Goal: Navigation & Orientation: Find specific page/section

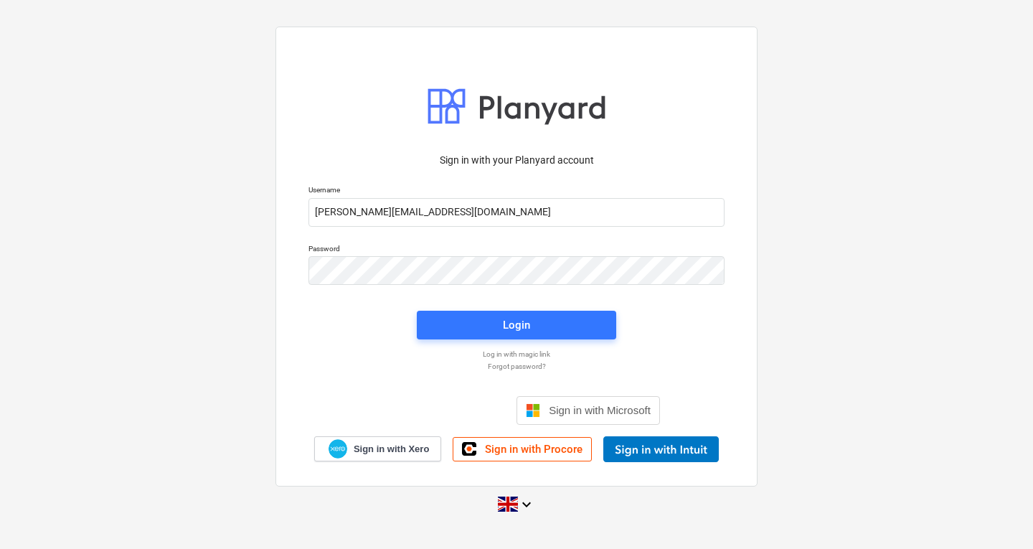
type input "[PERSON_NAME][EMAIL_ADDRESS][DOMAIN_NAME]"
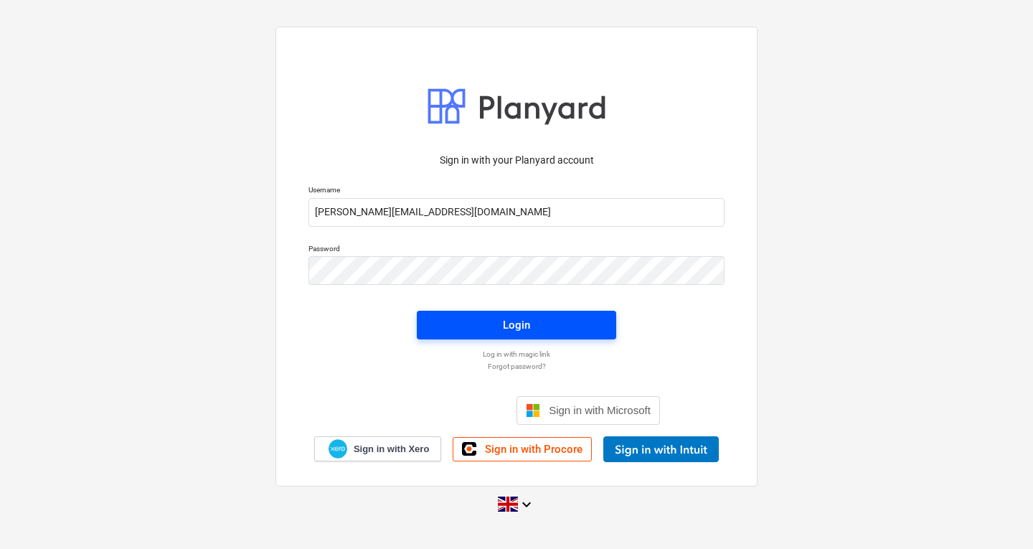
click at [473, 323] on span "Login" at bounding box center [516, 325] width 165 height 19
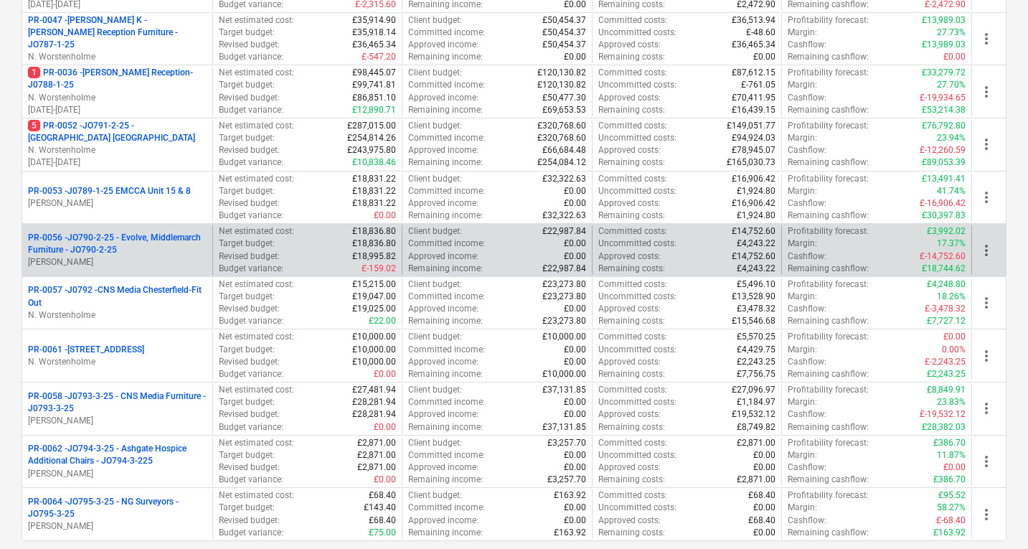
scroll to position [508, 0]
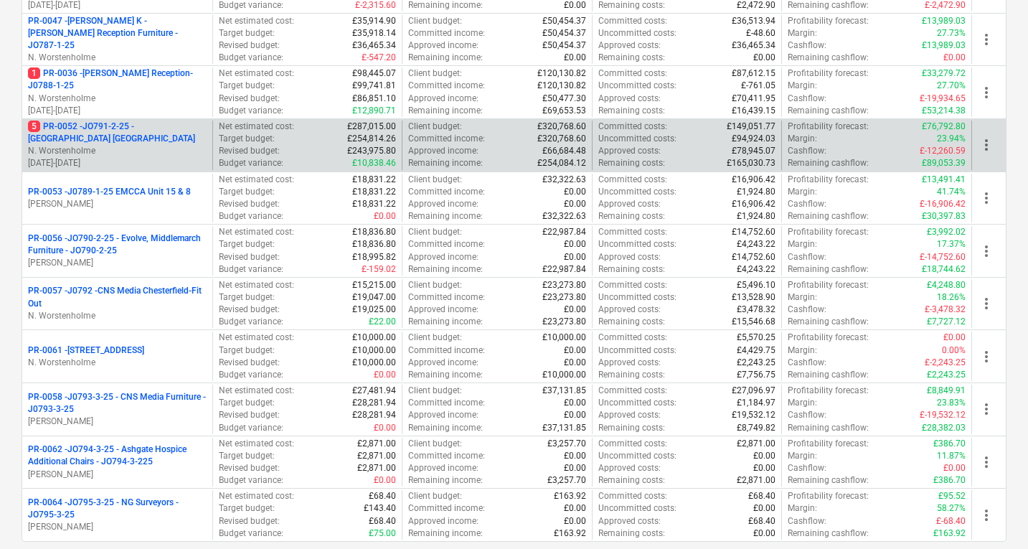
click at [131, 126] on p "5 PR-0052 - JO791-2-25 - [GEOGRAPHIC_DATA] [GEOGRAPHIC_DATA]" at bounding box center [117, 133] width 179 height 24
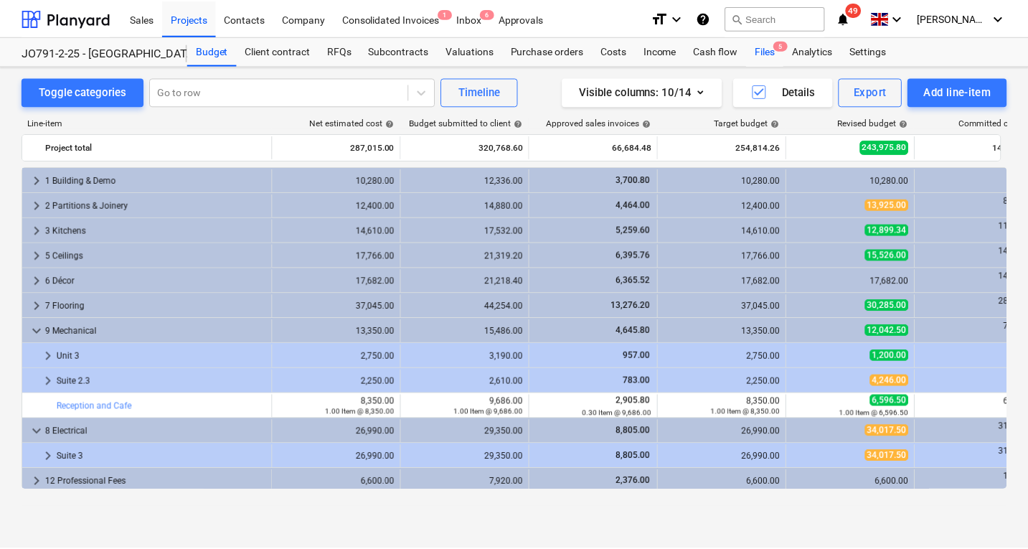
scroll to position [172, 0]
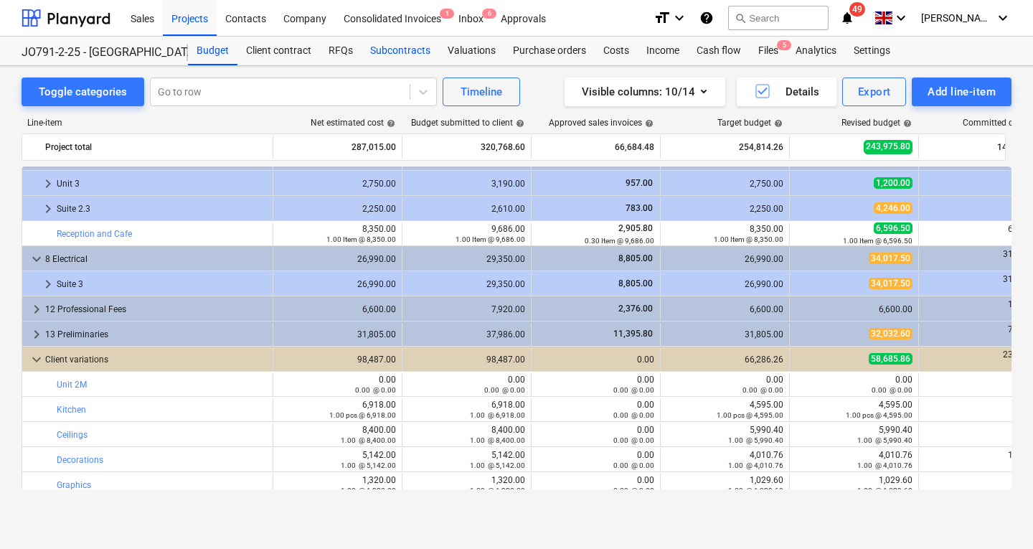
click at [400, 49] on div "Subcontracts" at bounding box center [400, 51] width 77 height 29
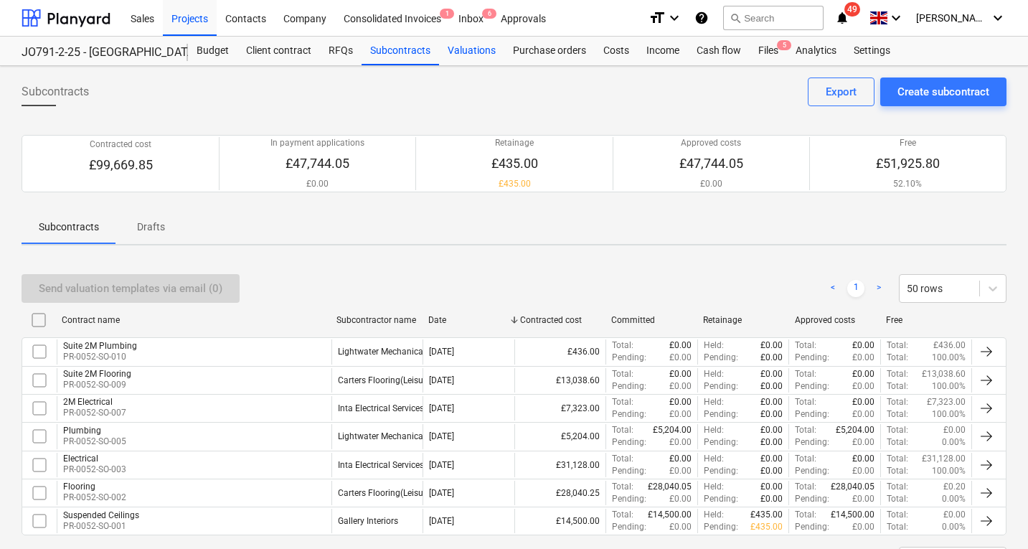
click at [467, 48] on div "Valuations" at bounding box center [471, 51] width 65 height 29
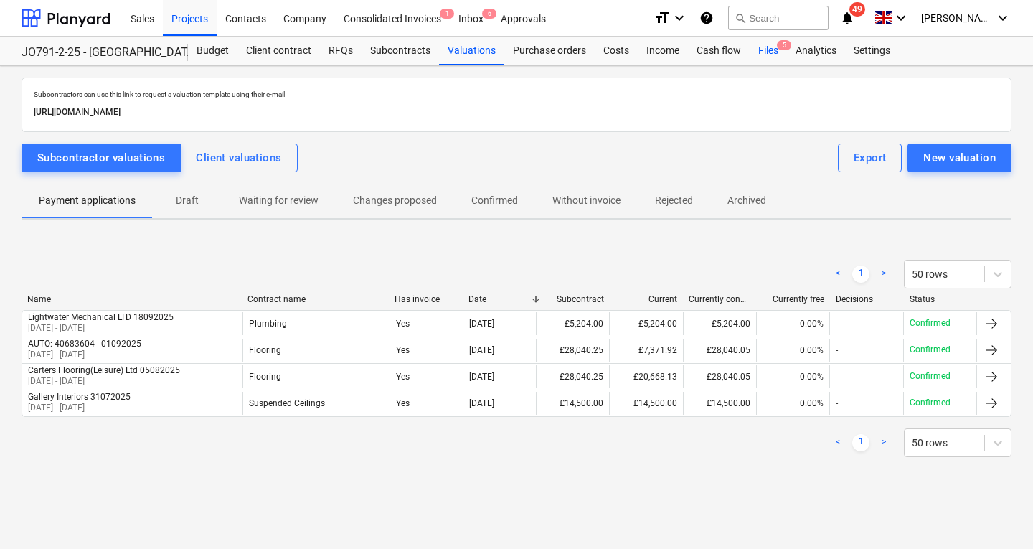
click at [760, 49] on div "Files 5" at bounding box center [768, 51] width 37 height 29
click at [616, 50] on div "Costs" at bounding box center [616, 51] width 43 height 29
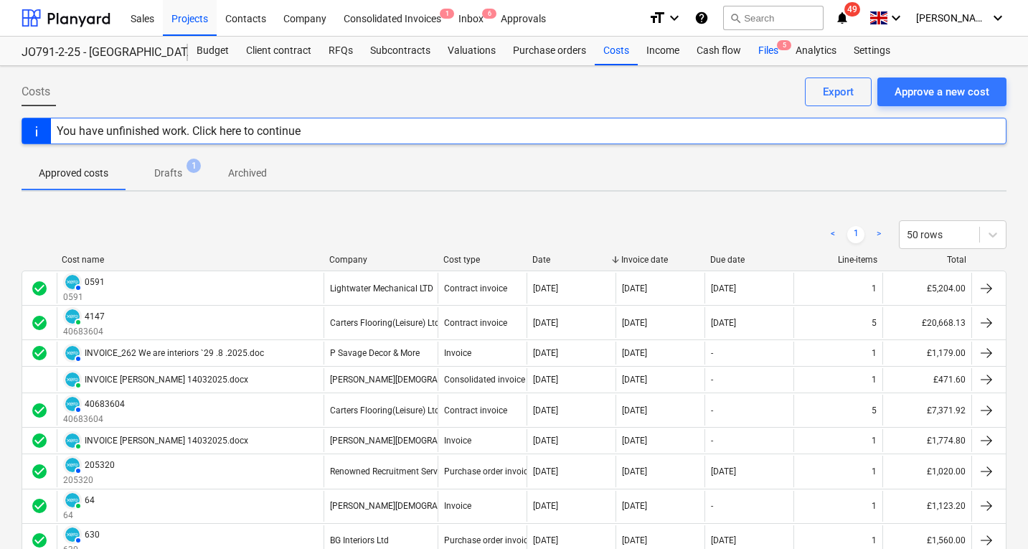
click at [766, 50] on div "Files 5" at bounding box center [768, 51] width 37 height 29
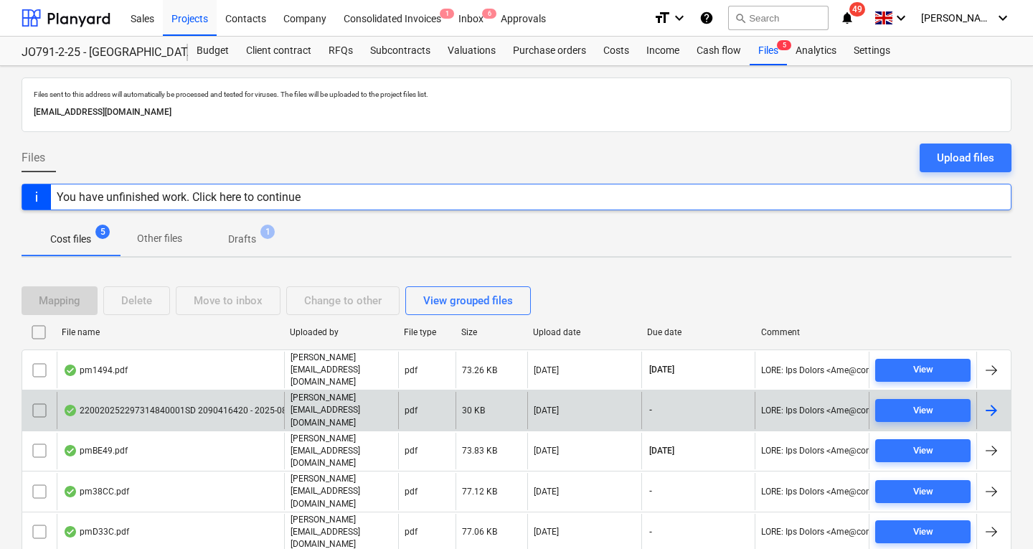
click at [136, 405] on div "220020252297314840001SD 2090416420 - 2025-08-01_11-17.pdf" at bounding box center [201, 410] width 277 height 11
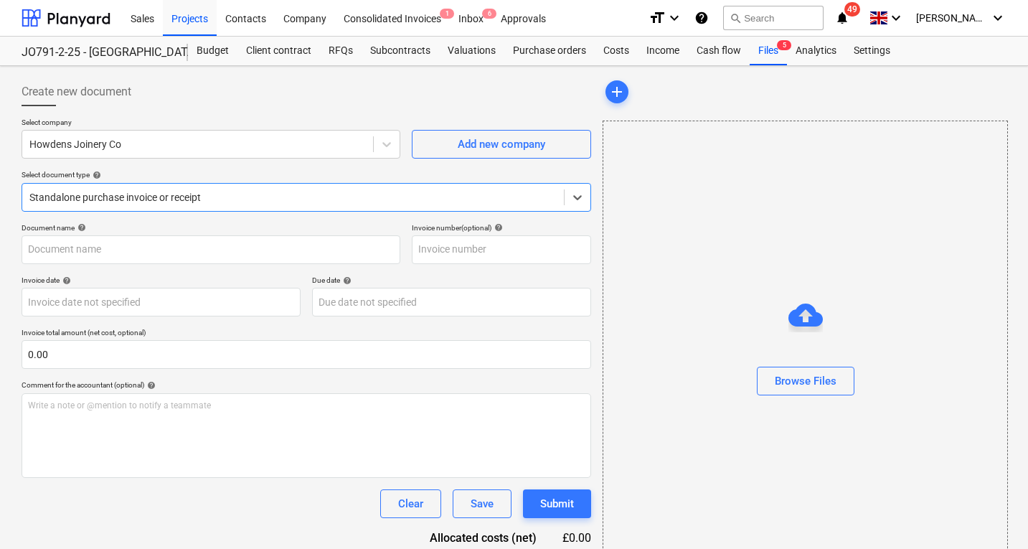
type input "1101944540"
type input "[DATE]"
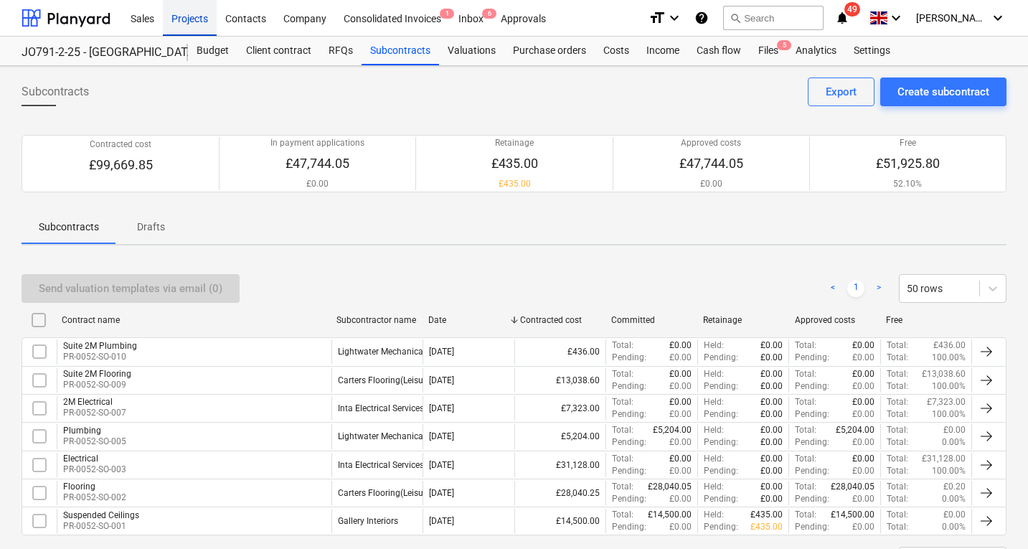
click at [190, 20] on div "Projects" at bounding box center [190, 17] width 54 height 37
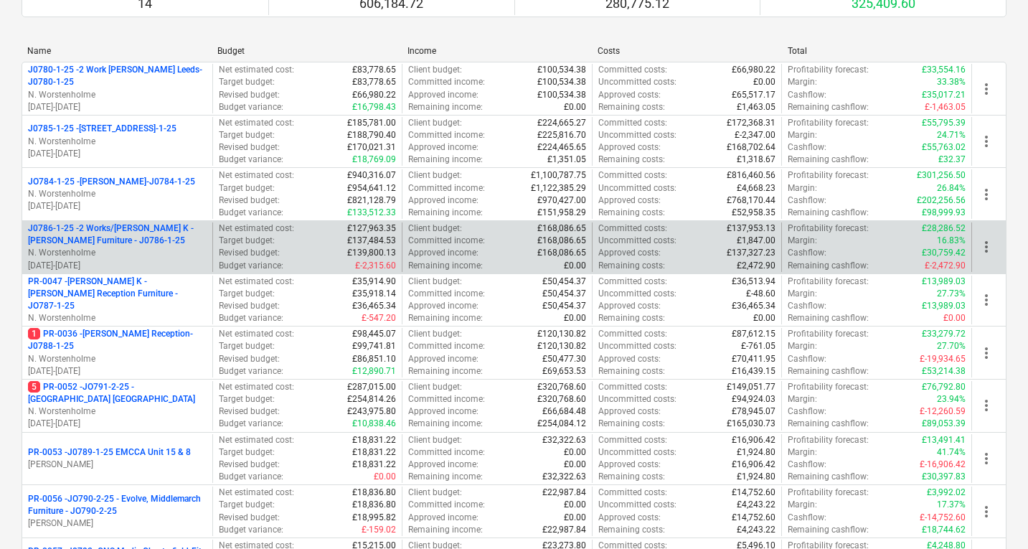
scroll to position [248, 0]
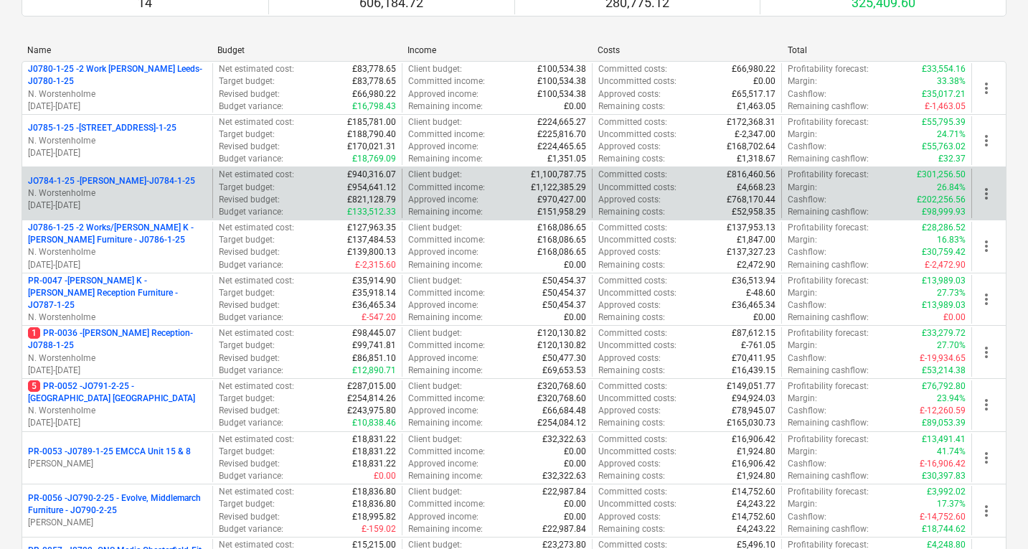
click at [124, 193] on p "N. Worstenholme" at bounding box center [117, 193] width 179 height 12
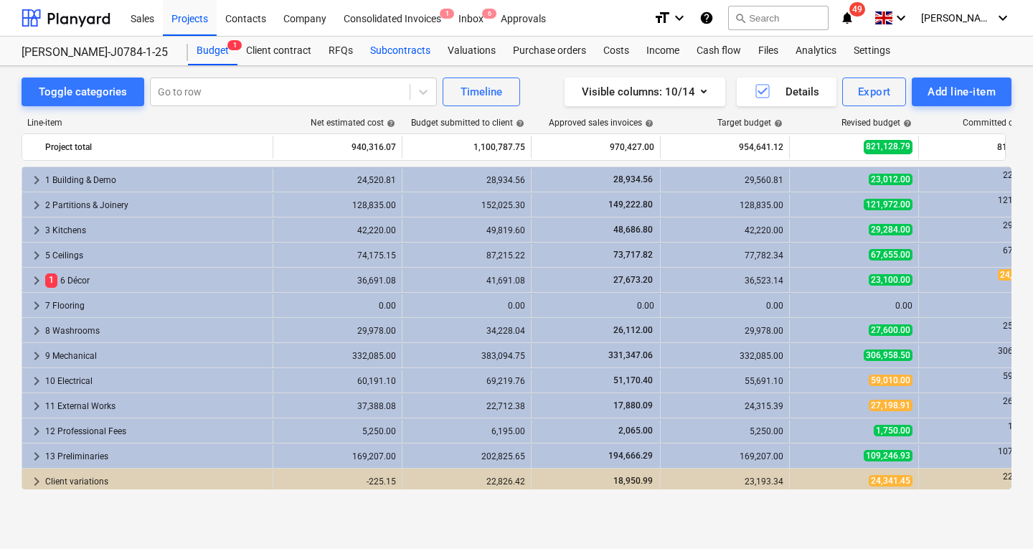
click at [387, 51] on div "Subcontracts" at bounding box center [400, 51] width 77 height 29
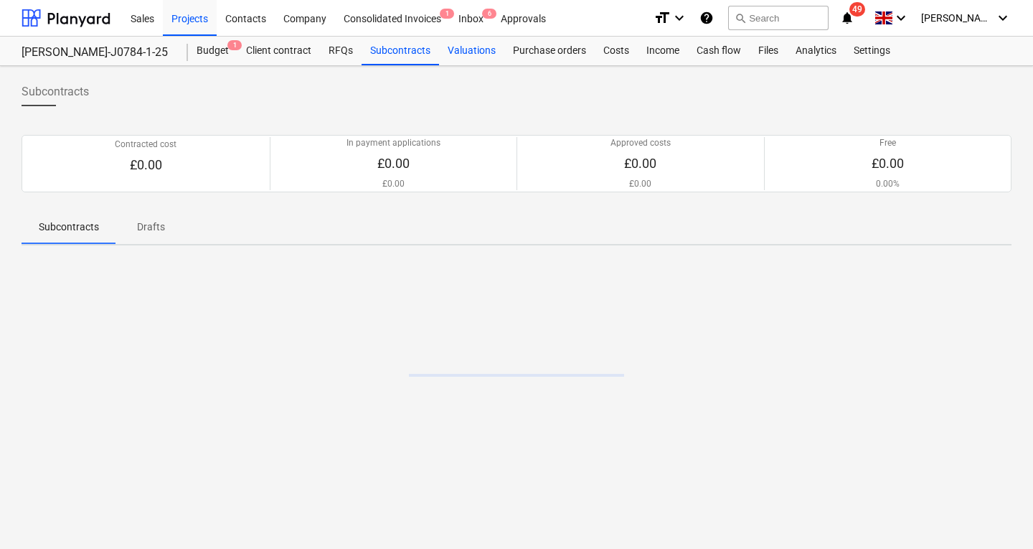
click at [489, 50] on div "Valuations" at bounding box center [471, 51] width 65 height 29
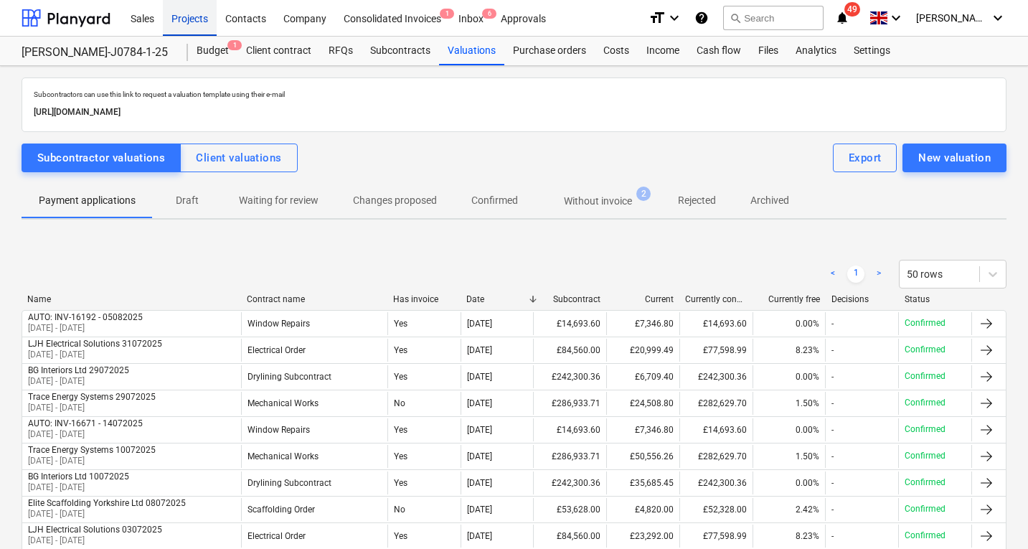
click at [191, 19] on div "Projects" at bounding box center [190, 17] width 54 height 37
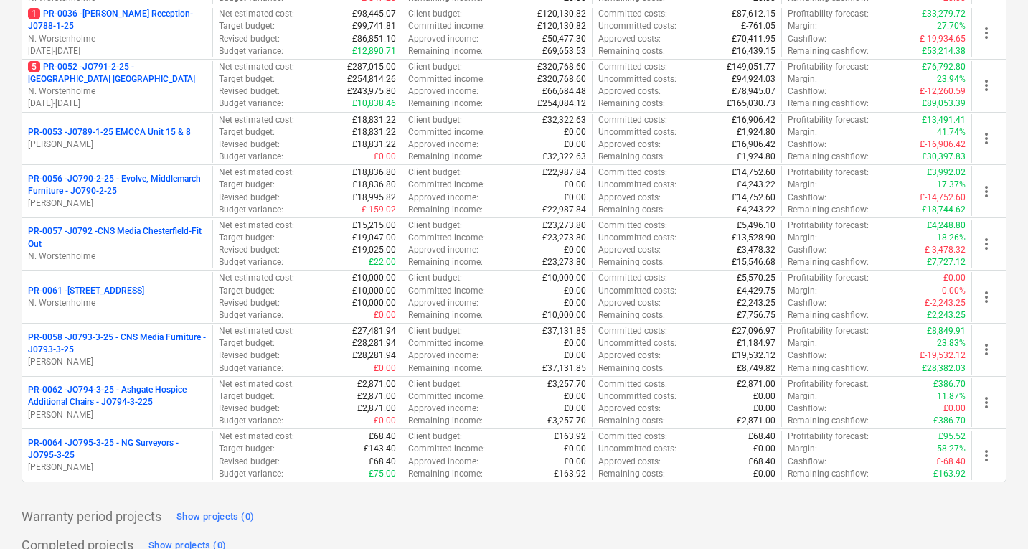
scroll to position [569, 0]
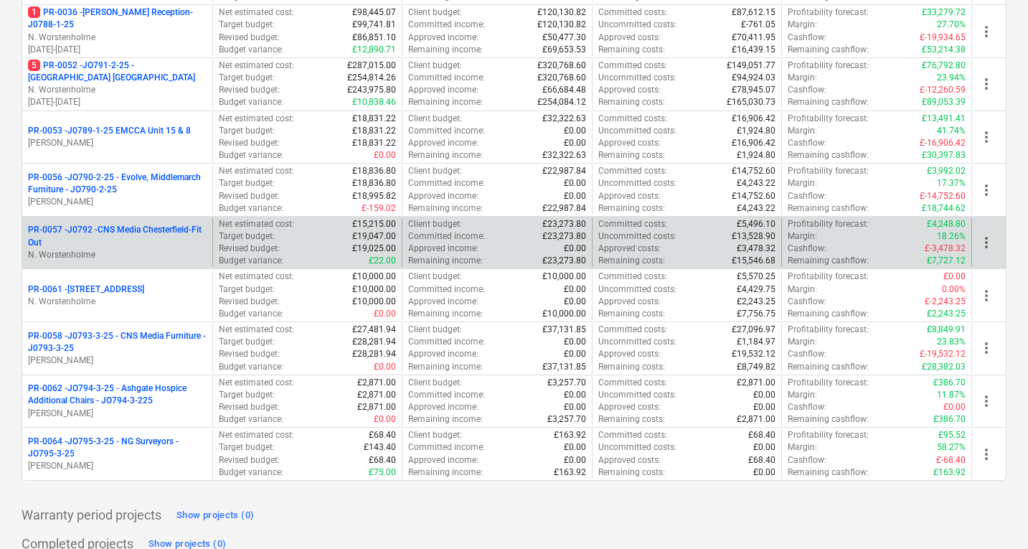
click at [157, 238] on p "PR-0057 - J0792 -CNS Media Chesterfield-Fit Out" at bounding box center [117, 236] width 179 height 24
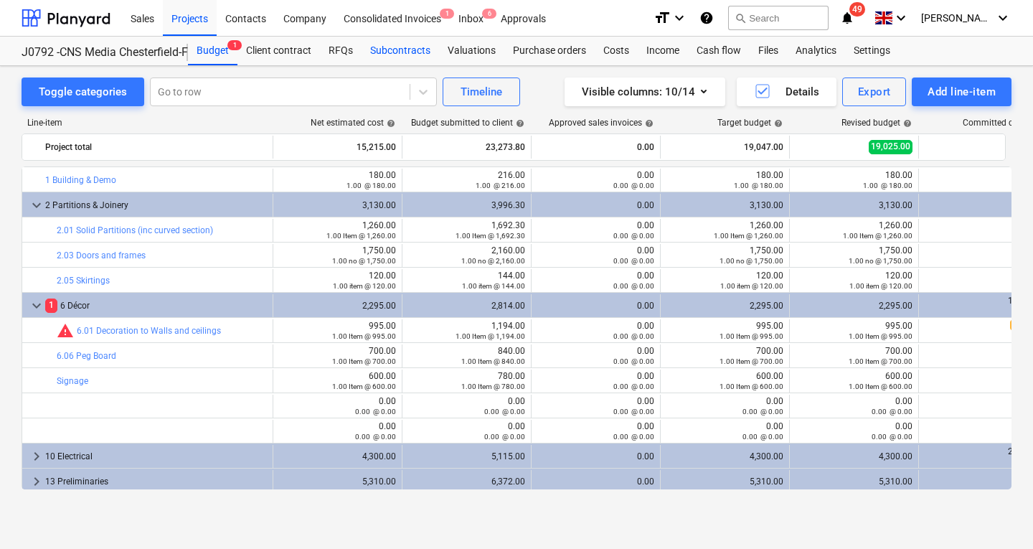
click at [405, 48] on div "Subcontracts" at bounding box center [400, 51] width 77 height 29
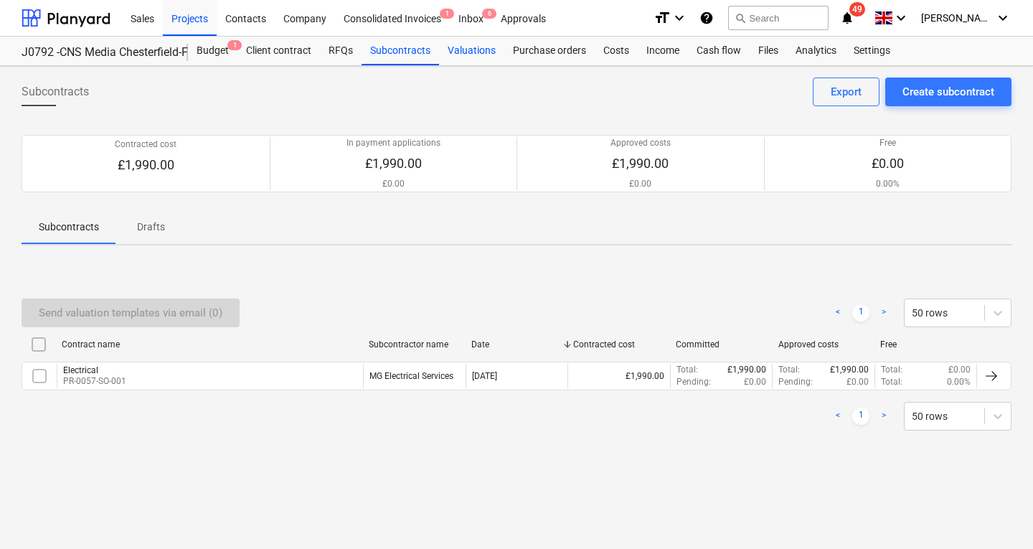
click at [471, 48] on div "Valuations" at bounding box center [471, 51] width 65 height 29
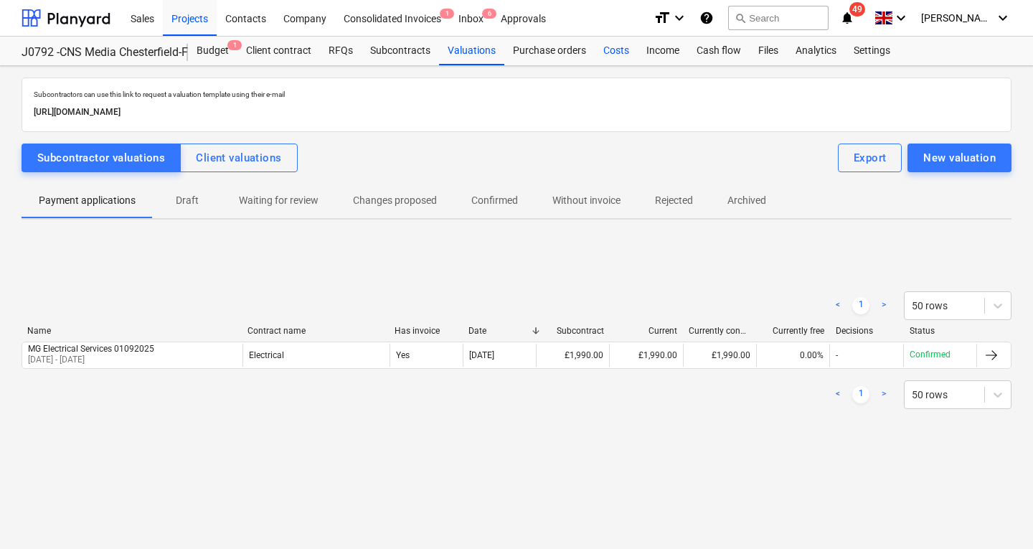
click at [617, 49] on div "Costs" at bounding box center [616, 51] width 43 height 29
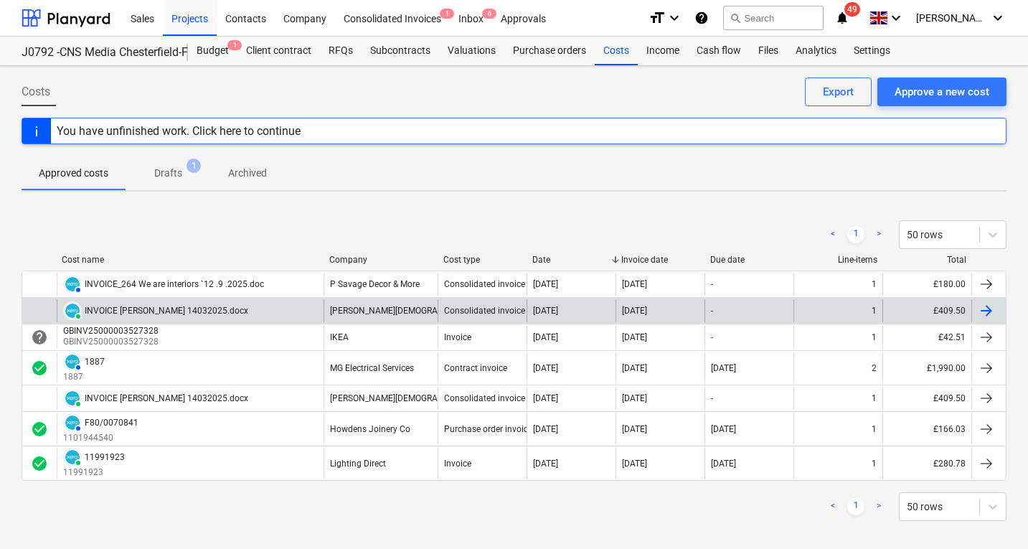
scroll to position [13, 0]
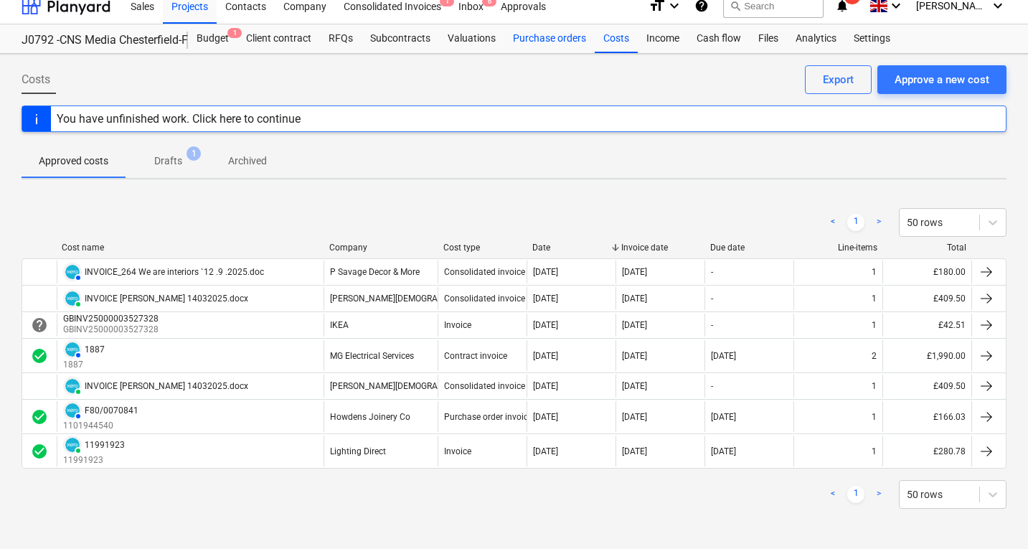
click at [550, 36] on div "Purchase orders" at bounding box center [549, 38] width 90 height 29
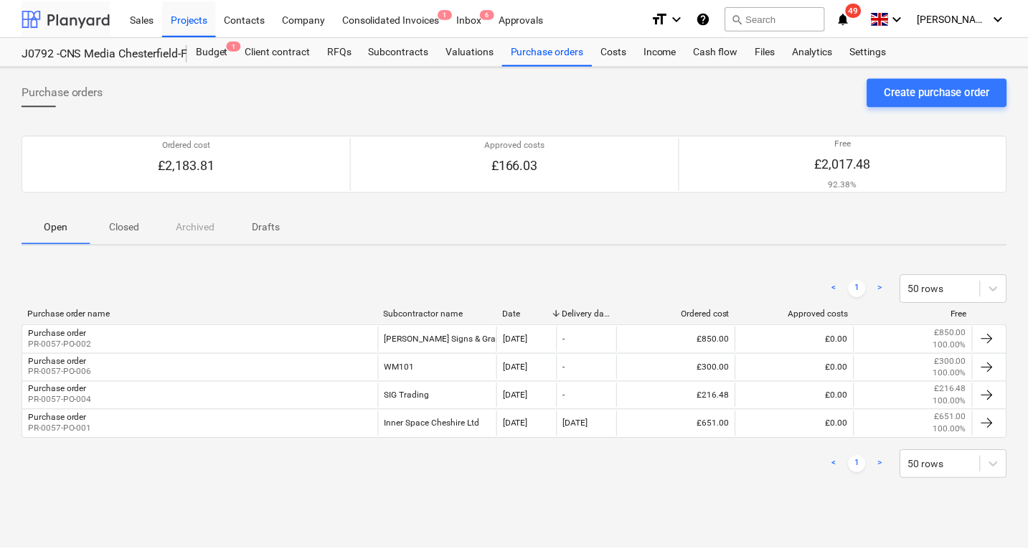
scroll to position [13, 0]
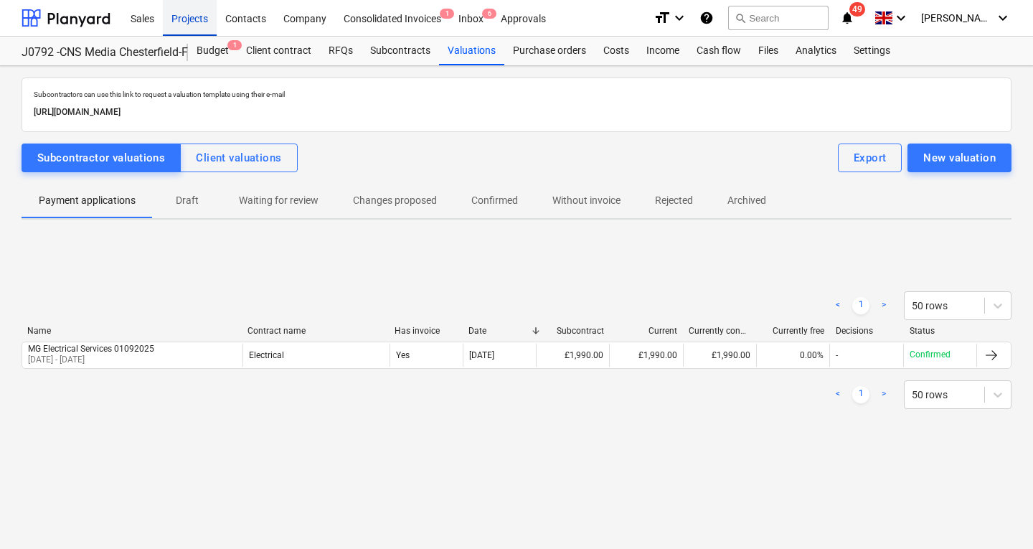
click at [193, 24] on div "Projects" at bounding box center [190, 17] width 54 height 37
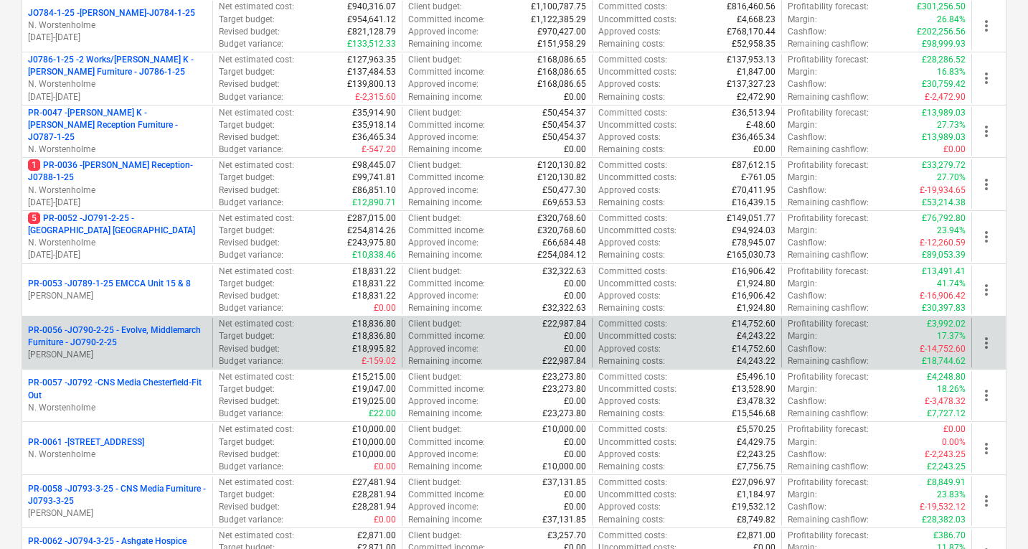
scroll to position [417, 0]
click at [170, 344] on p "PR-0056 - JO790-2-25 - Evolve, Middlemarch Furniture - JO790-2-25" at bounding box center [117, 336] width 179 height 24
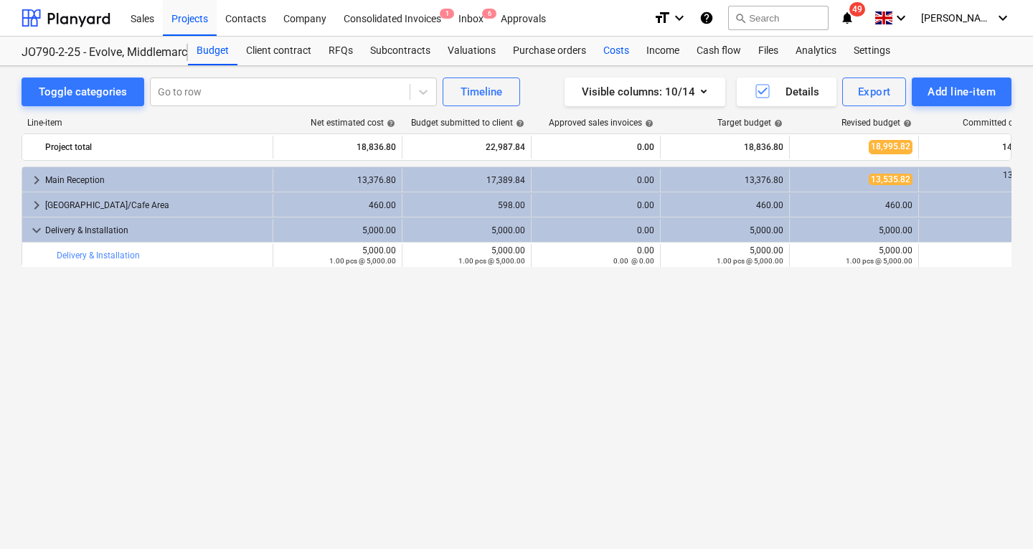
click at [608, 47] on div "Costs" at bounding box center [616, 51] width 43 height 29
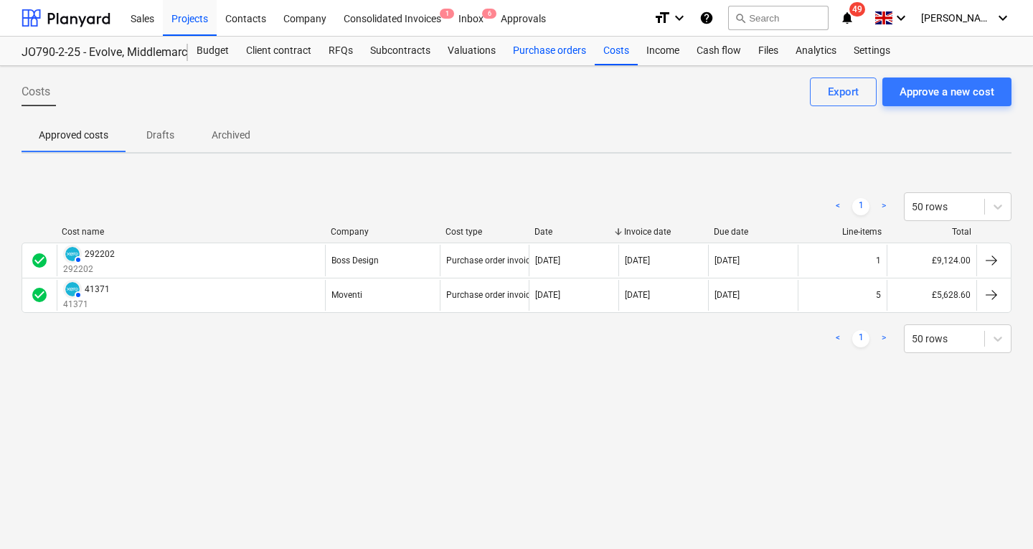
click at [526, 50] on div "Purchase orders" at bounding box center [549, 51] width 90 height 29
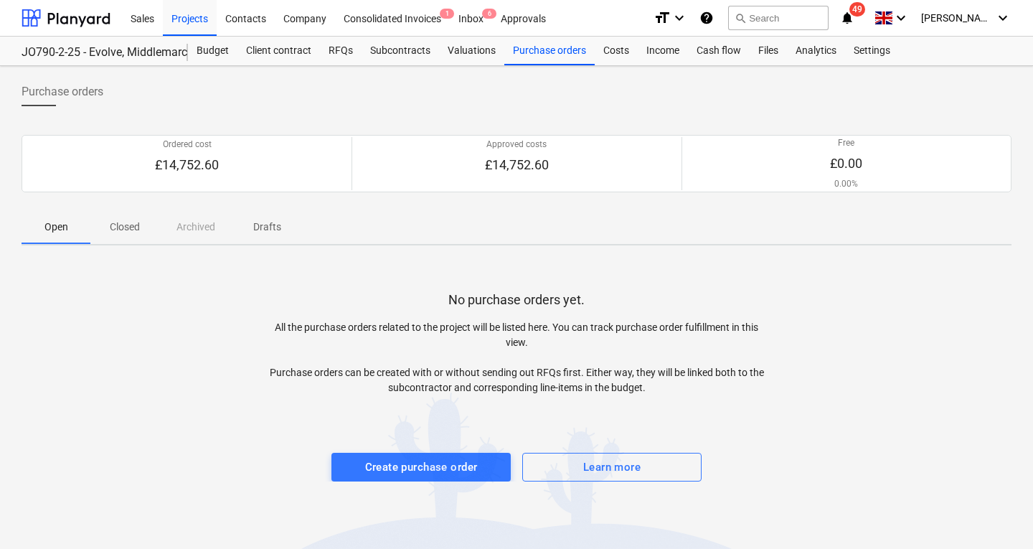
drag, startPoint x: 507, startPoint y: 253, endPoint x: 500, endPoint y: 404, distance: 151.5
drag, startPoint x: 500, startPoint y: 404, endPoint x: 111, endPoint y: 223, distance: 428.8
click at [111, 223] on p "Closed" at bounding box center [125, 227] width 34 height 15
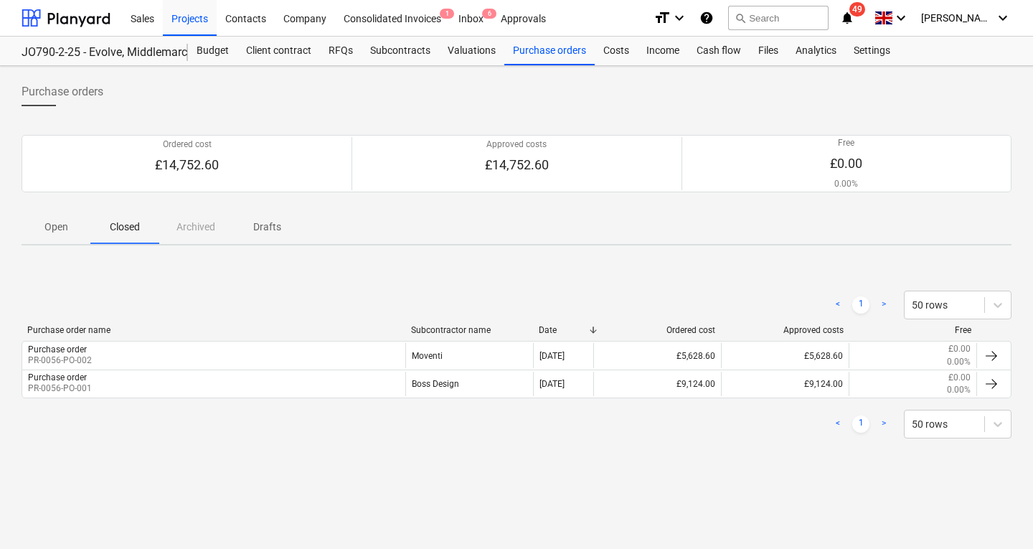
click at [59, 227] on p "Open" at bounding box center [56, 227] width 34 height 15
click at [555, 56] on div "Purchase orders" at bounding box center [549, 51] width 90 height 29
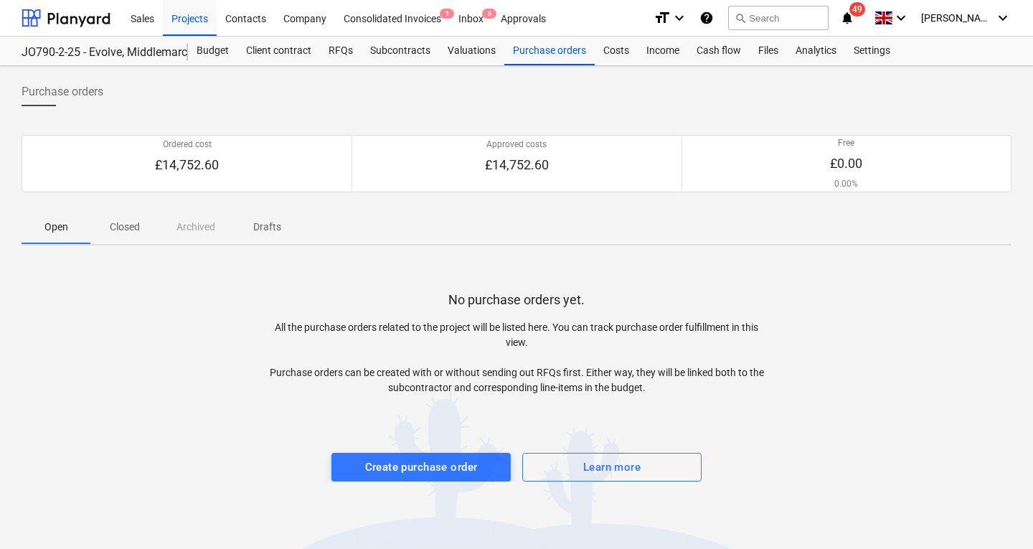
click at [131, 225] on p "Closed" at bounding box center [125, 227] width 34 height 15
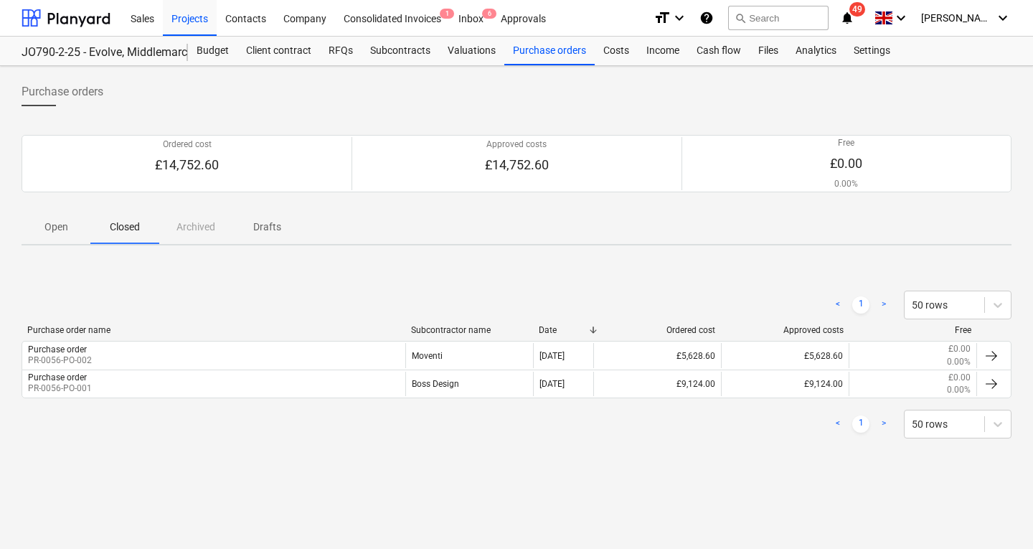
click at [59, 226] on p "Open" at bounding box center [56, 227] width 34 height 15
click at [195, 21] on div "Projects" at bounding box center [190, 17] width 54 height 37
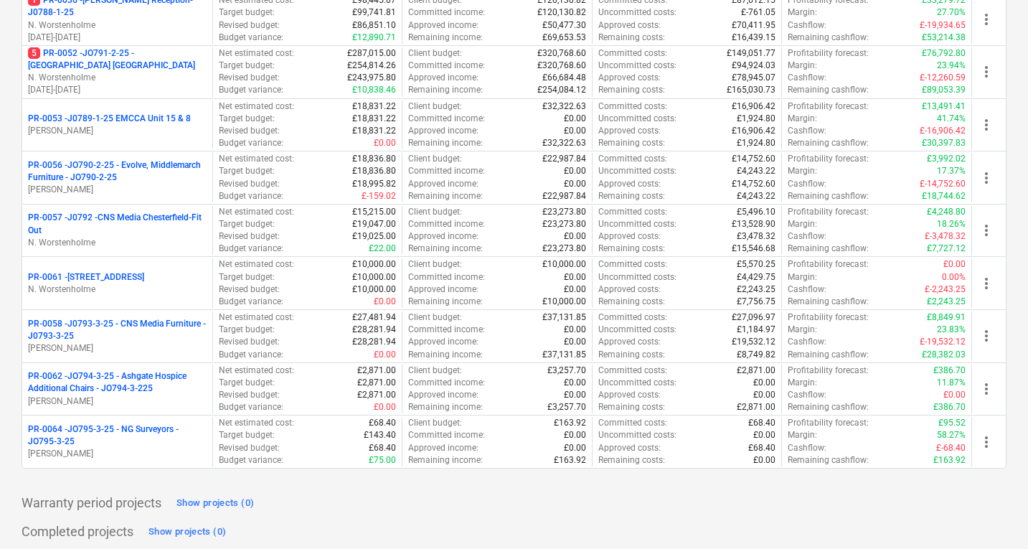
scroll to position [616, 0]
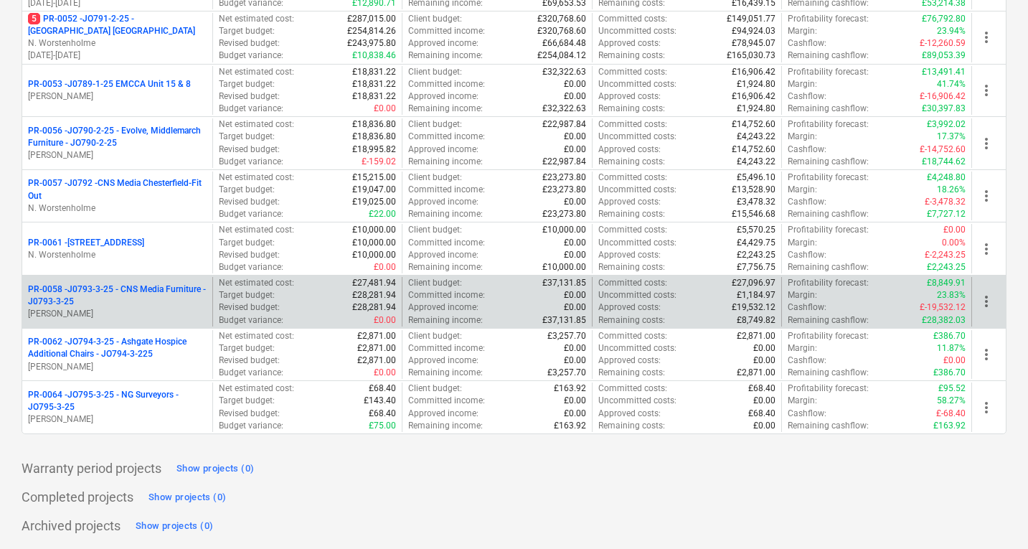
click at [154, 286] on p "PR-0058 - J0793-3-25 - CNS Media Furniture - J0793-3-25" at bounding box center [117, 295] width 179 height 24
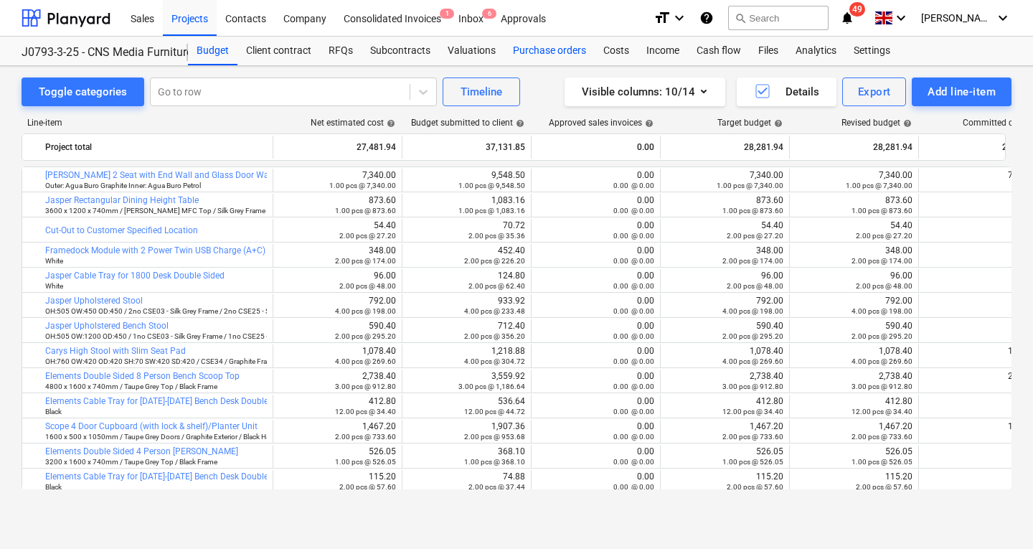
click at [541, 52] on div "Purchase orders" at bounding box center [549, 51] width 90 height 29
click at [194, 17] on div "Projects" at bounding box center [190, 17] width 54 height 37
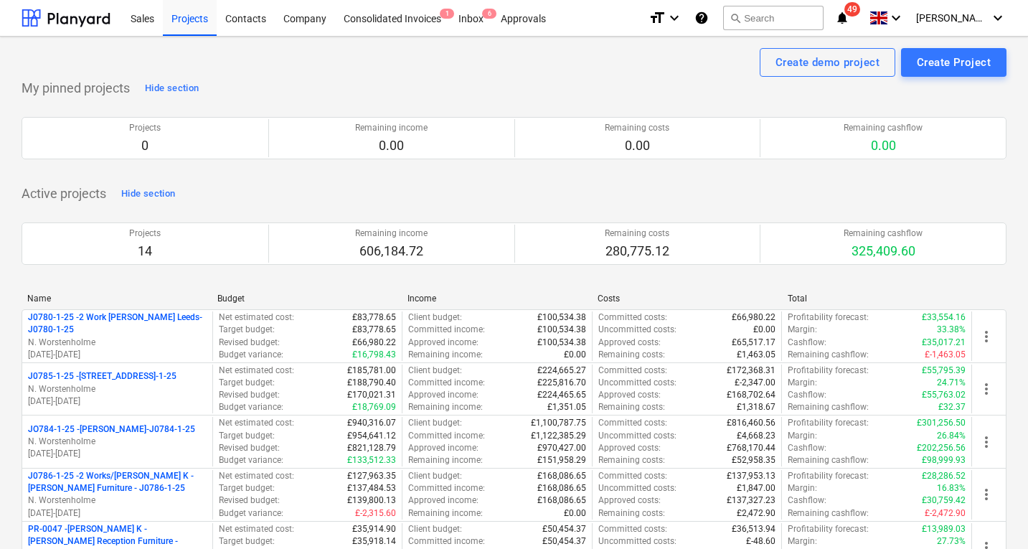
scroll to position [187, 0]
